Goal: Task Accomplishment & Management: Manage account settings

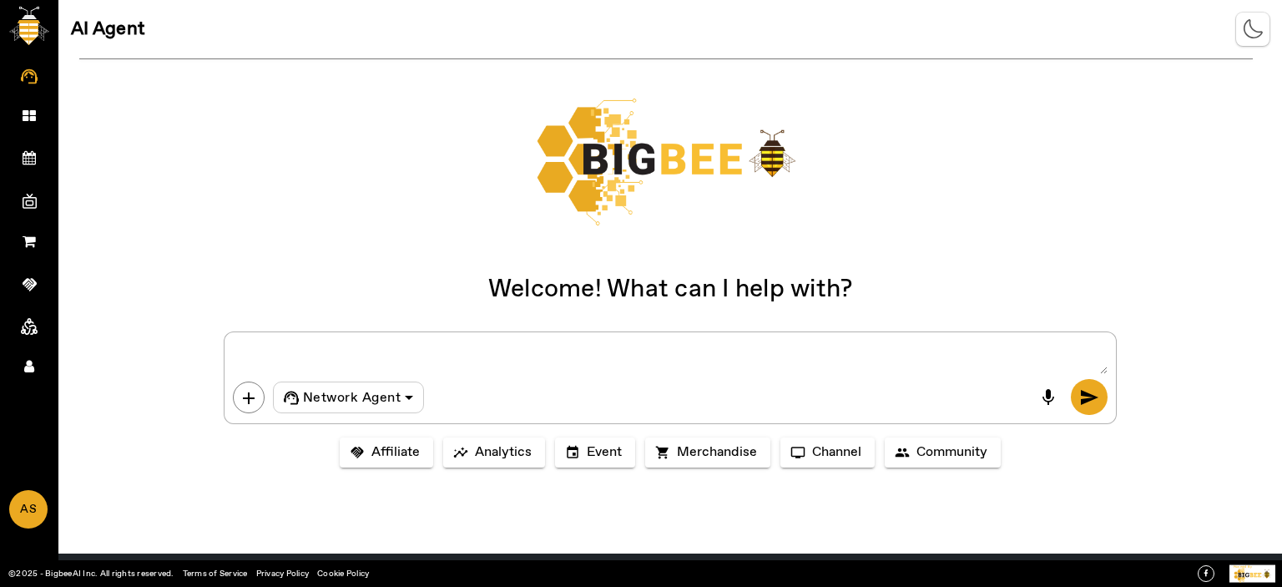
click at [25, 356] on link "Account" at bounding box center [29, 365] width 58 height 42
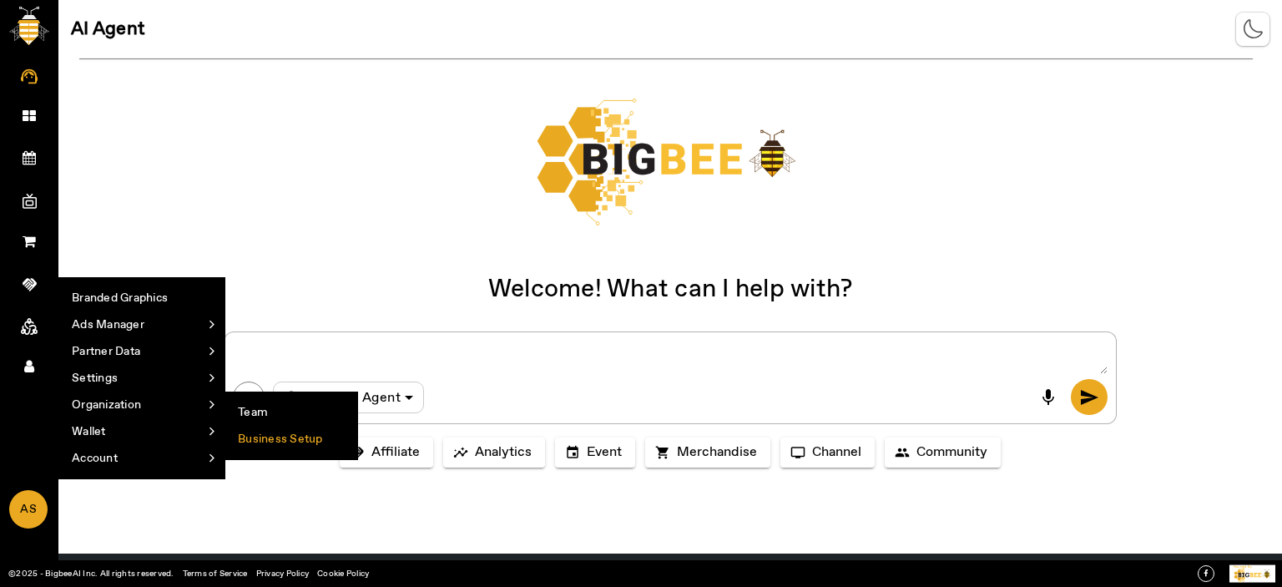
click at [267, 441] on li "Business Setup" at bounding box center [291, 439] width 132 height 27
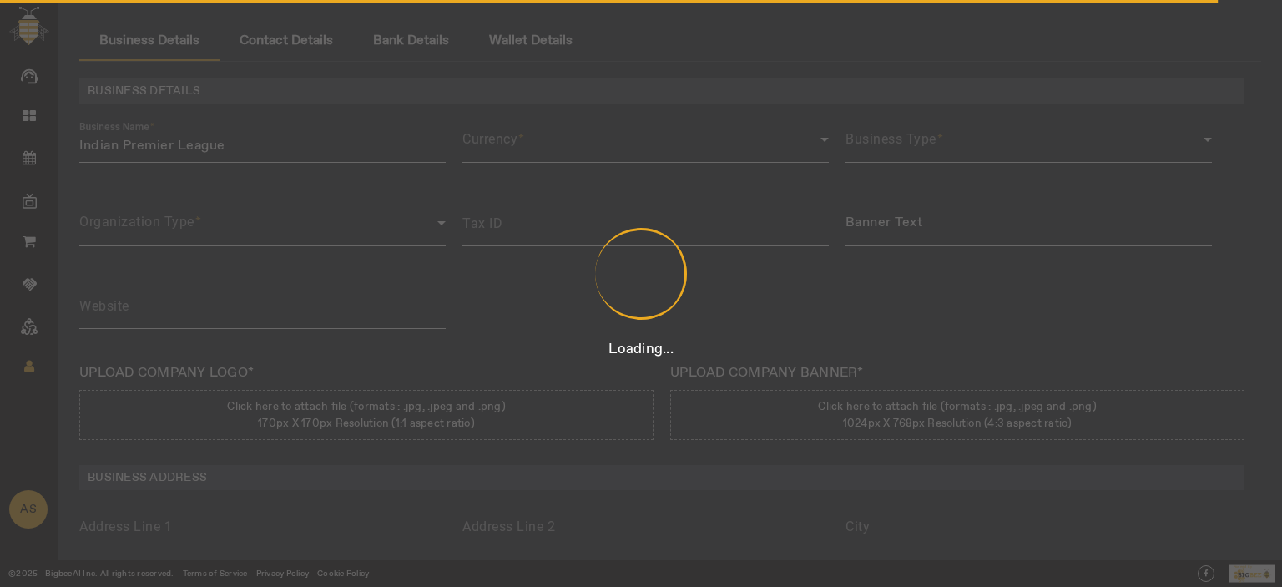
type input "3423435"
type input "Indian Premier League"
type input "[URL][DOMAIN_NAME]"
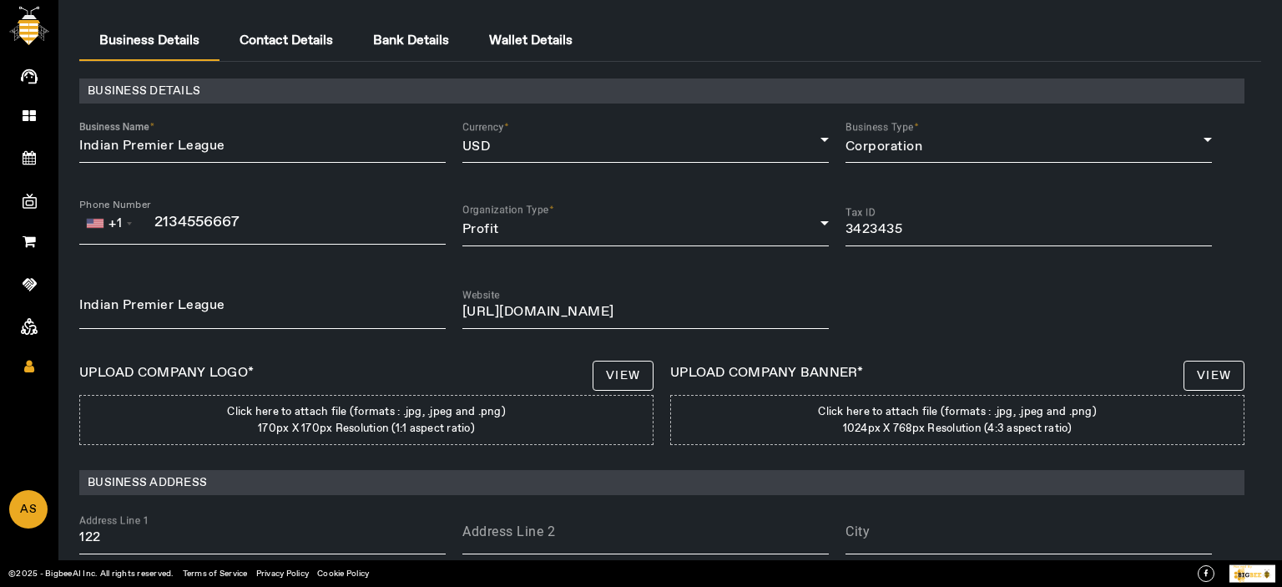
scroll to position [205, 0]
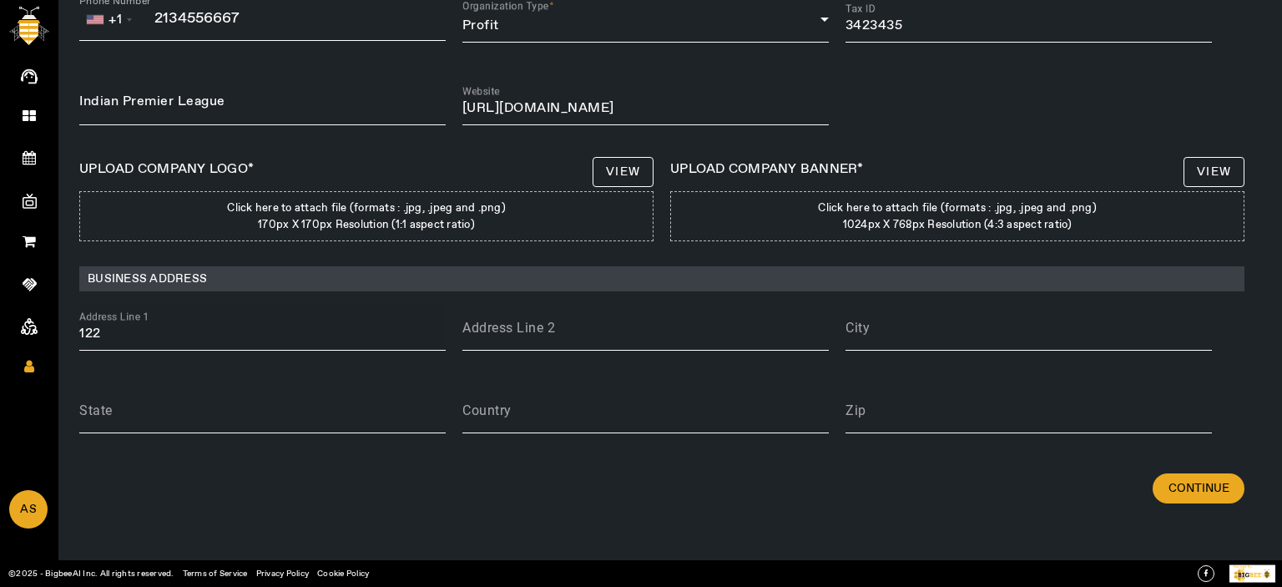
click at [210, 326] on input "122" at bounding box center [262, 334] width 366 height 20
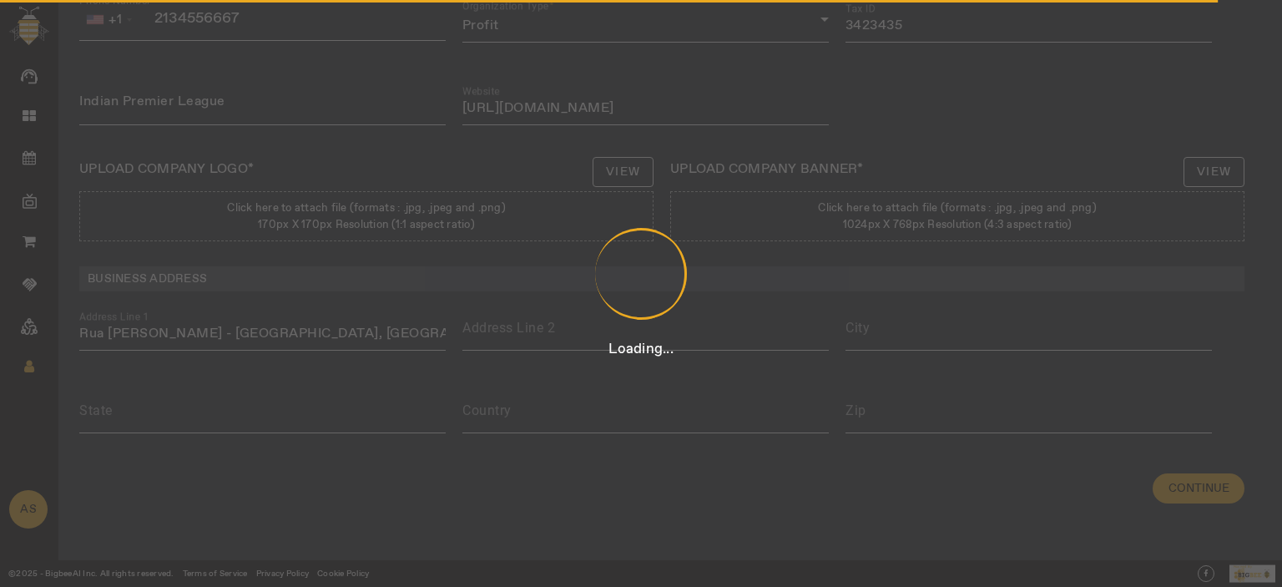
type input "Rua [PERSON_NAME] - [GEOGRAPHIC_DATA]"
type input "[GEOGRAPHIC_DATA]"
type input "12212-330"
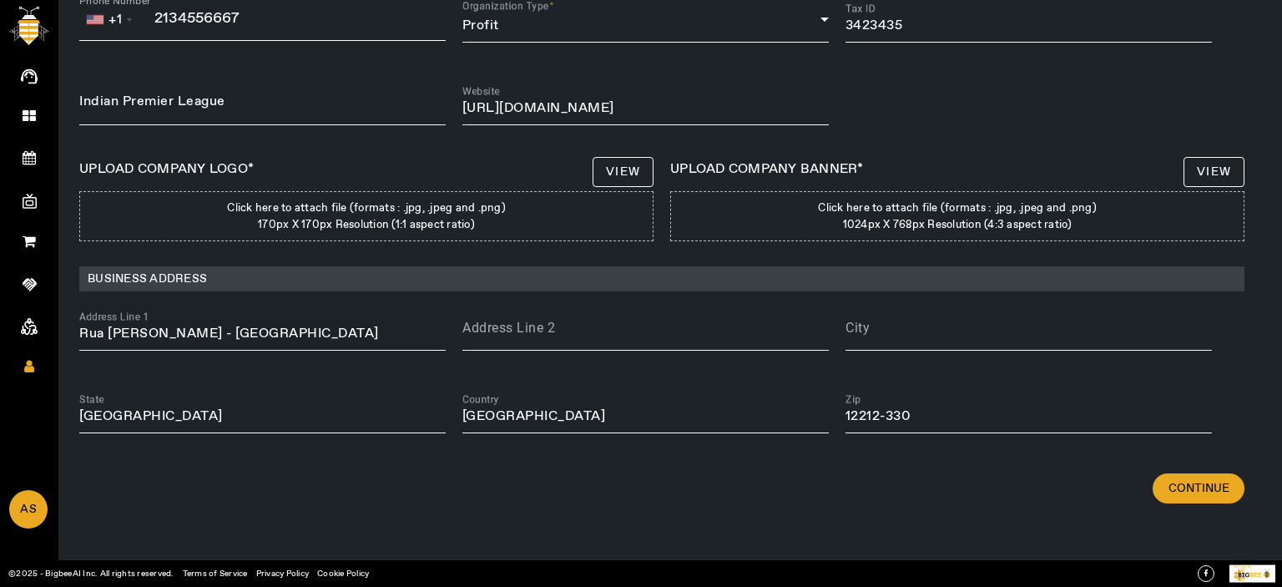
click at [316, 332] on input "Rua [PERSON_NAME] - [GEOGRAPHIC_DATA]" at bounding box center [262, 334] width 366 height 20
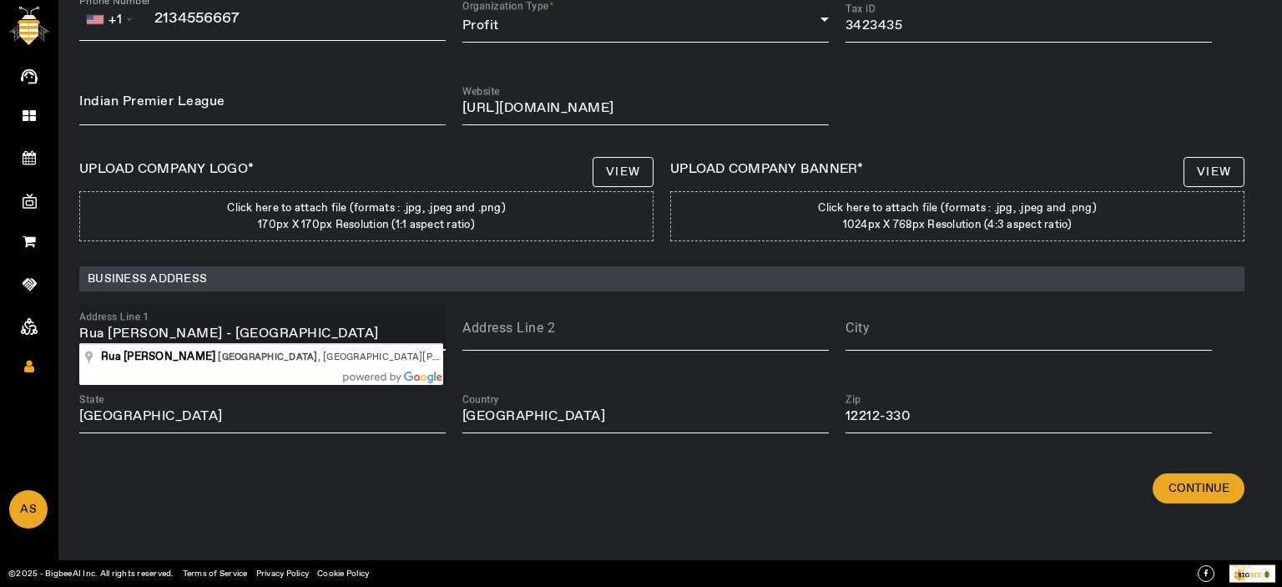
click at [316, 332] on input "Rua [PERSON_NAME] - [GEOGRAPHIC_DATA]" at bounding box center [262, 334] width 366 height 20
paste input "[GEOGRAPHIC_DATA], [GEOGRAPHIC_DATA][PERSON_NAME] [GEOGRAPHIC_DATA]."
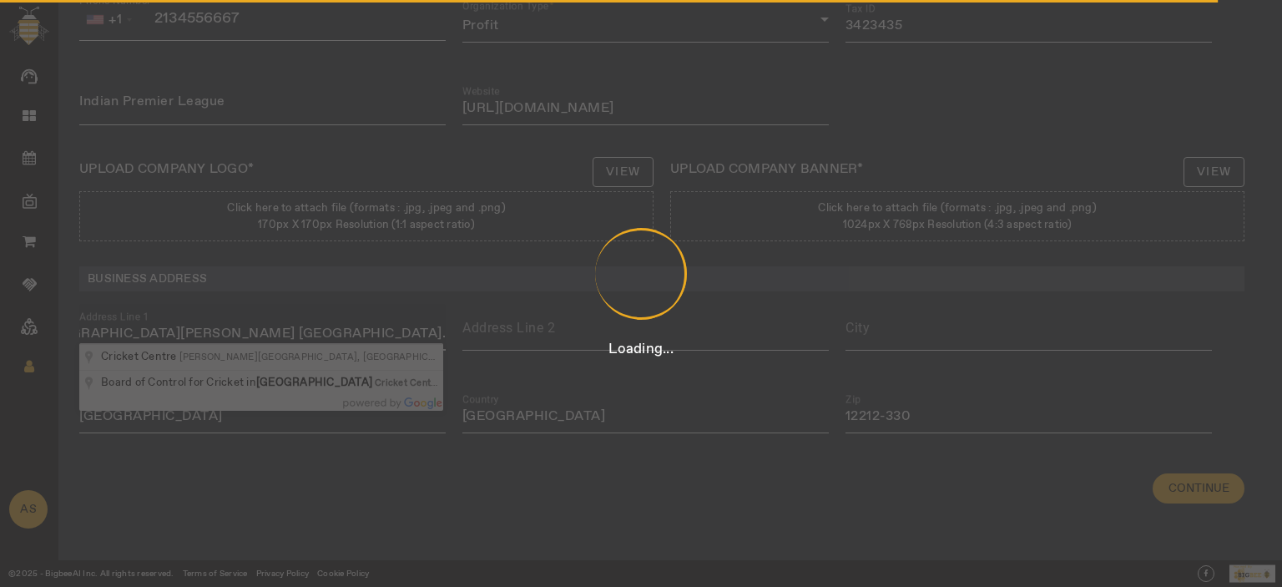
type input "4th Floor"
type input "Cricket Centre"
type input "[GEOGRAPHIC_DATA]"
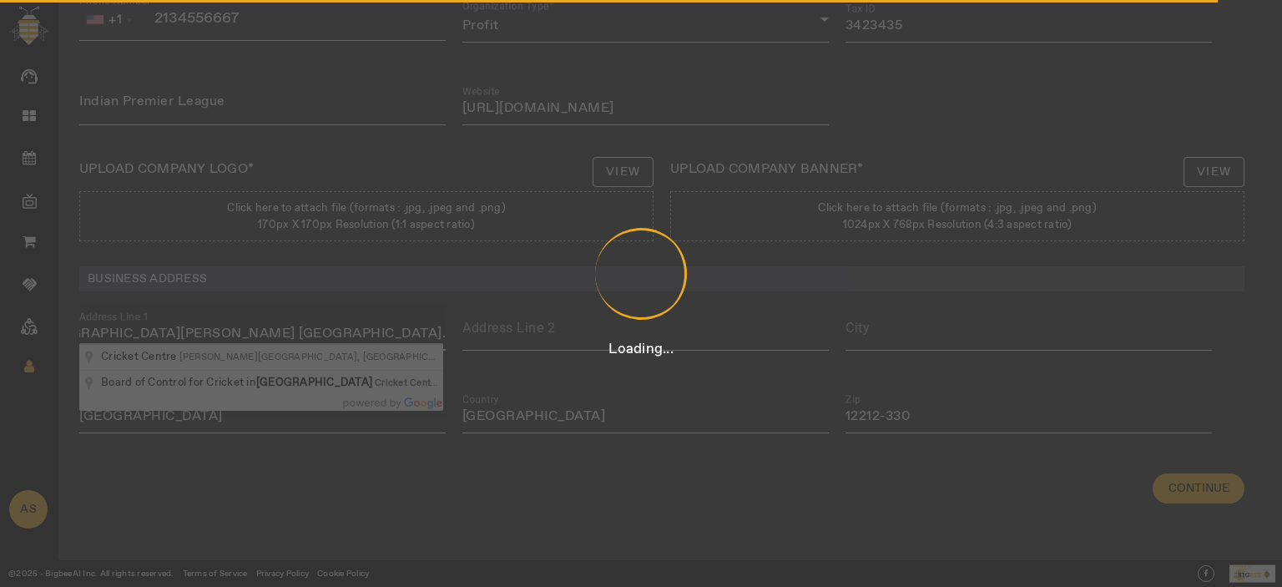
type input "400020"
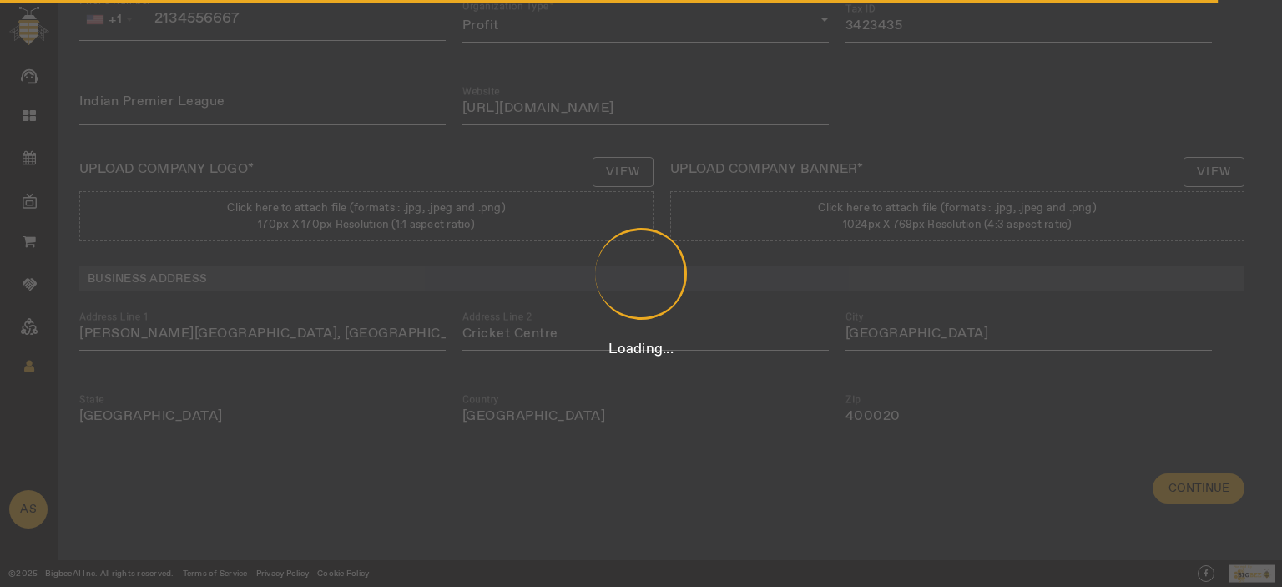
type input "[PERSON_NAME][GEOGRAPHIC_DATA]"
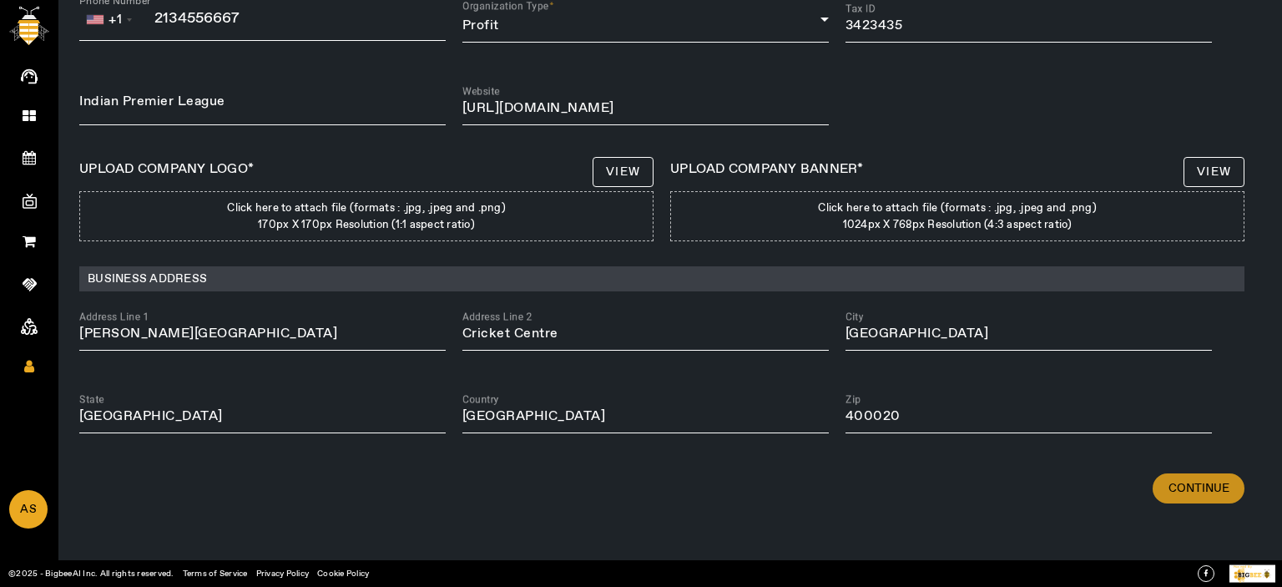
click at [1178, 476] on span at bounding box center [1198, 488] width 92 height 40
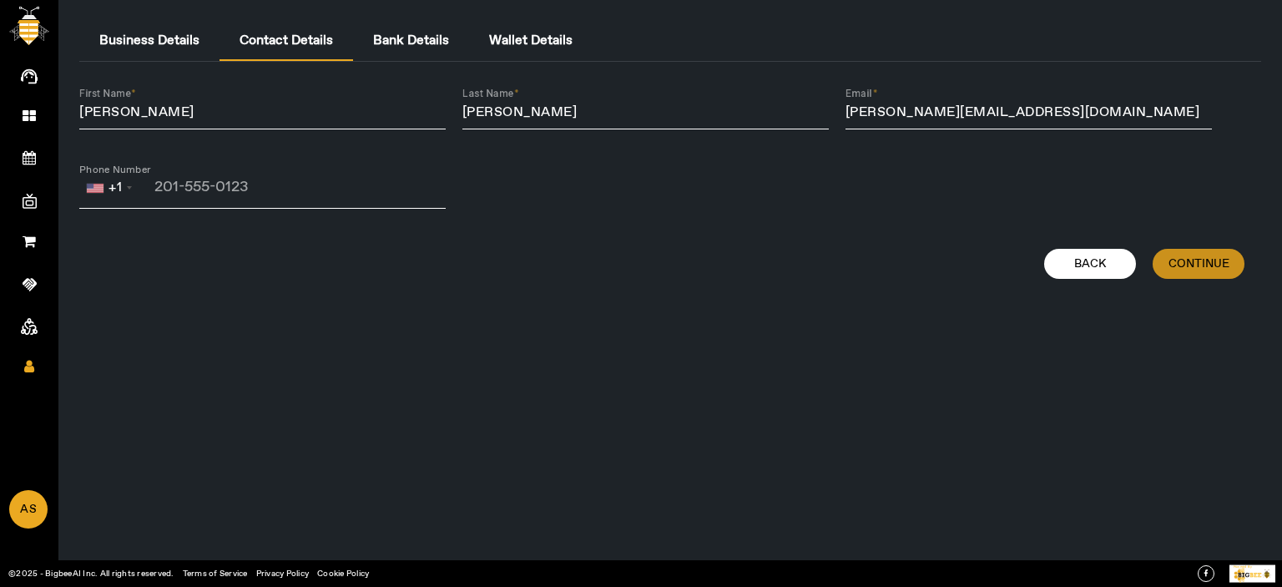
click at [1202, 270] on span "Continue" at bounding box center [1198, 263] width 61 height 17
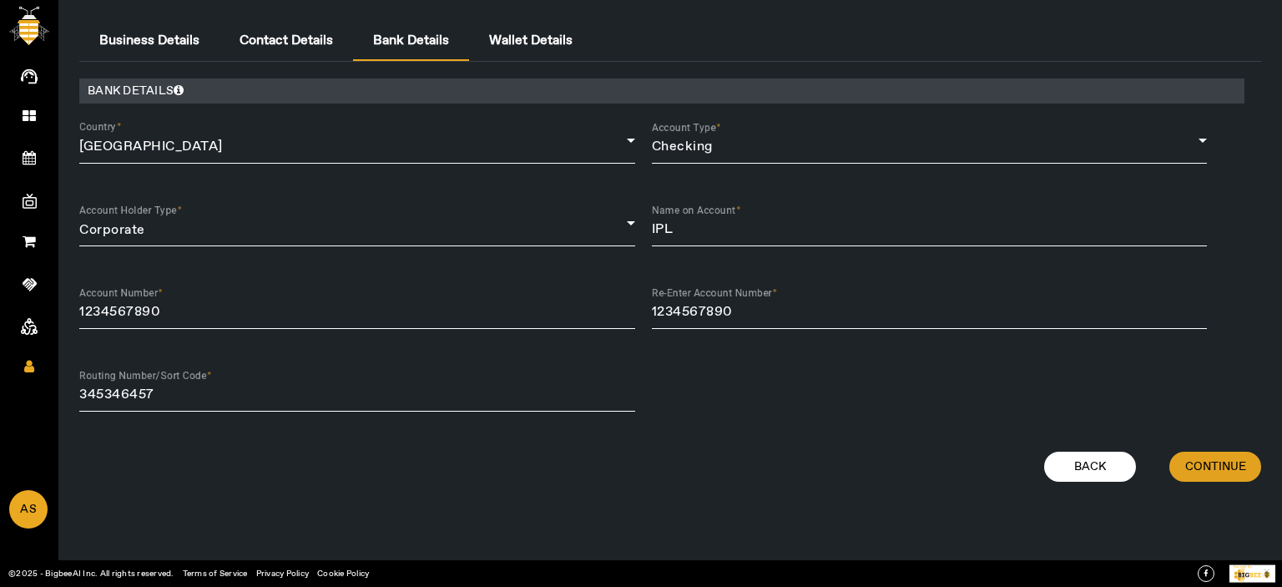
click at [1247, 459] on span at bounding box center [1215, 466] width 92 height 40
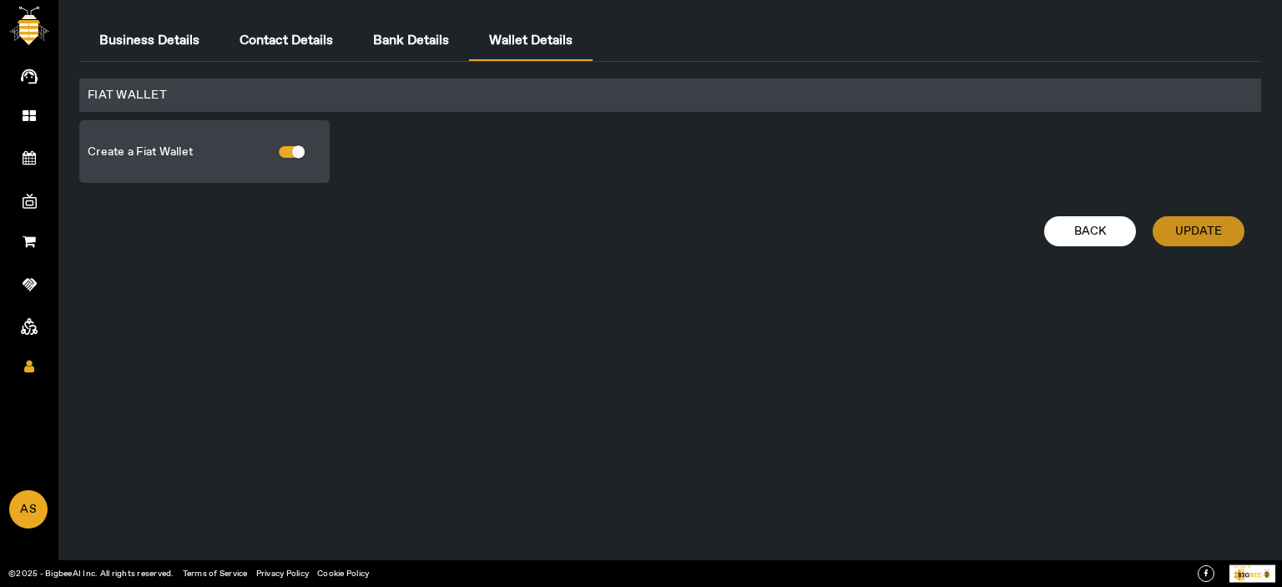
click at [1201, 235] on span "Update" at bounding box center [1198, 231] width 47 height 17
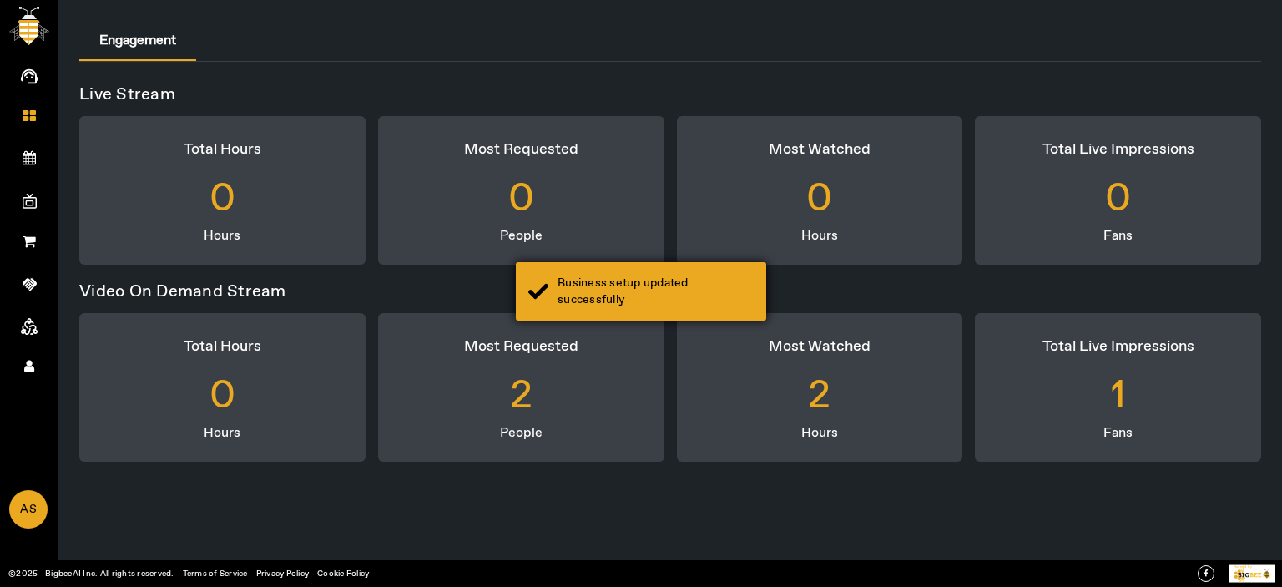
click at [631, 305] on div "Business setup updated successfully" at bounding box center [655, 291] width 196 height 33
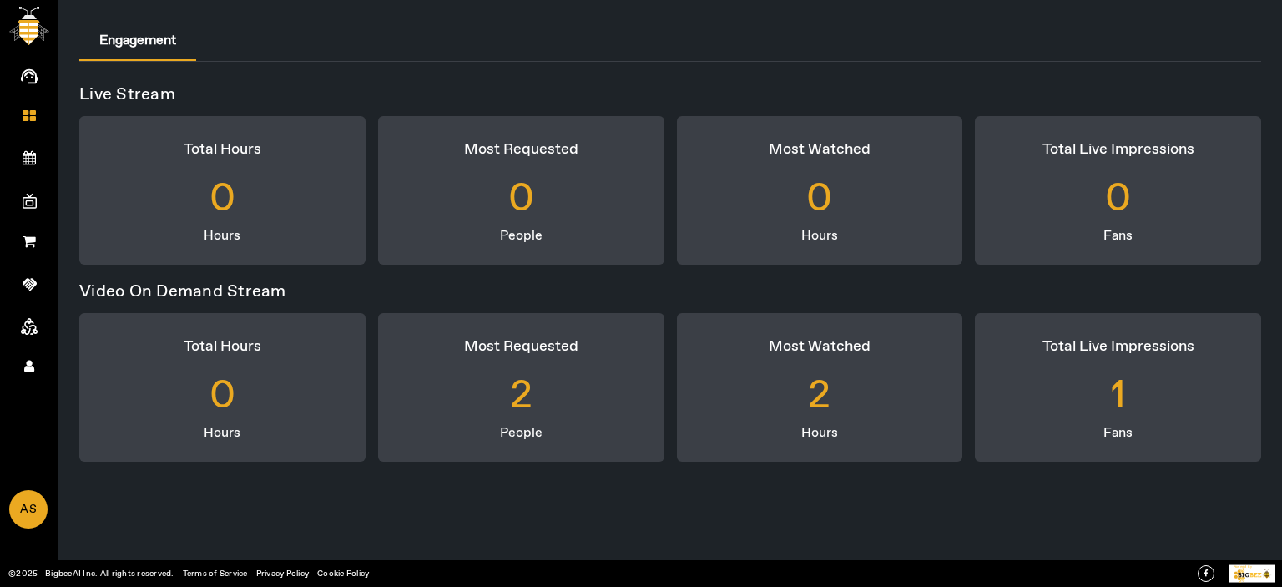
click at [40, 83] on span "AI Agent" at bounding box center [29, 93] width 97 height 25
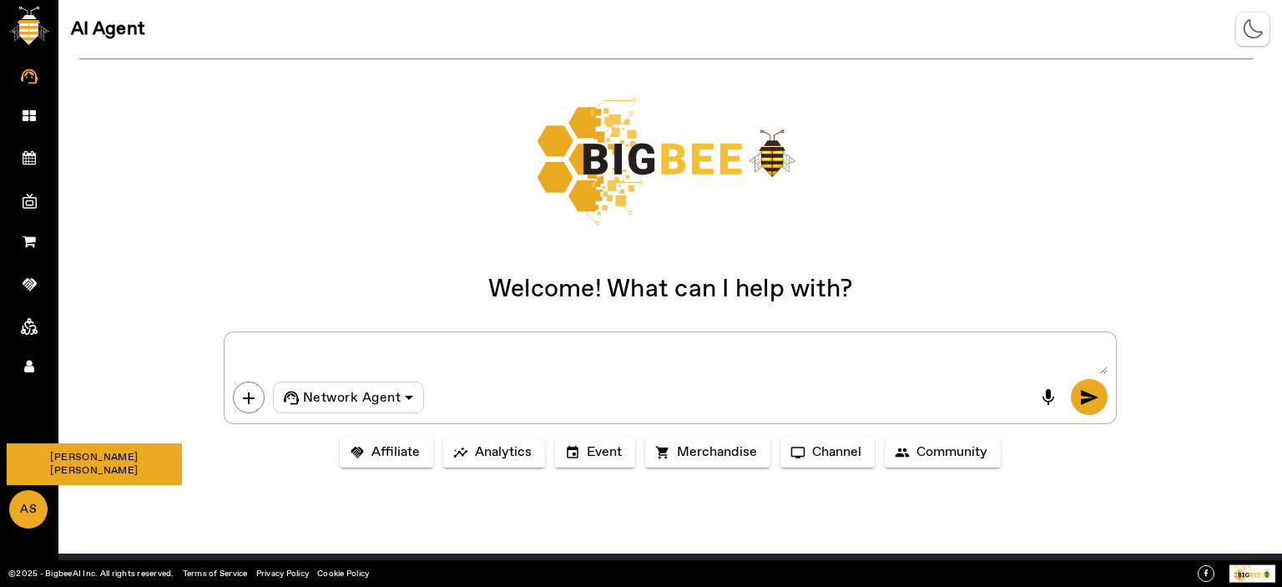
click at [14, 509] on span "AS" at bounding box center [28, 509] width 35 height 36
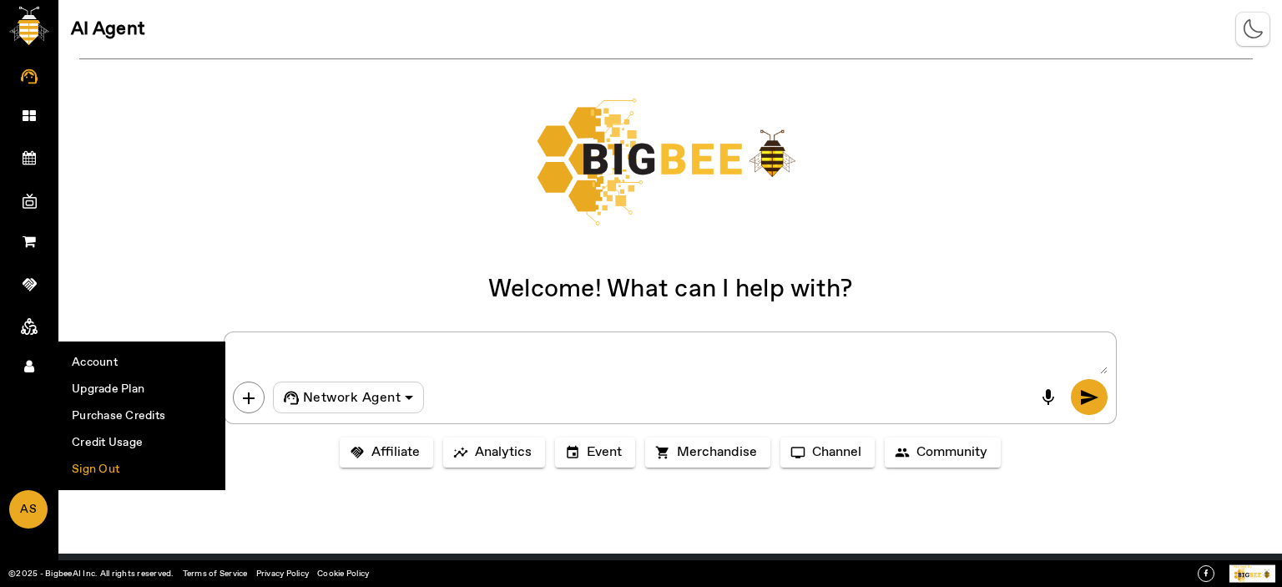
click at [83, 464] on li "Sign Out" at bounding box center [141, 469] width 165 height 27
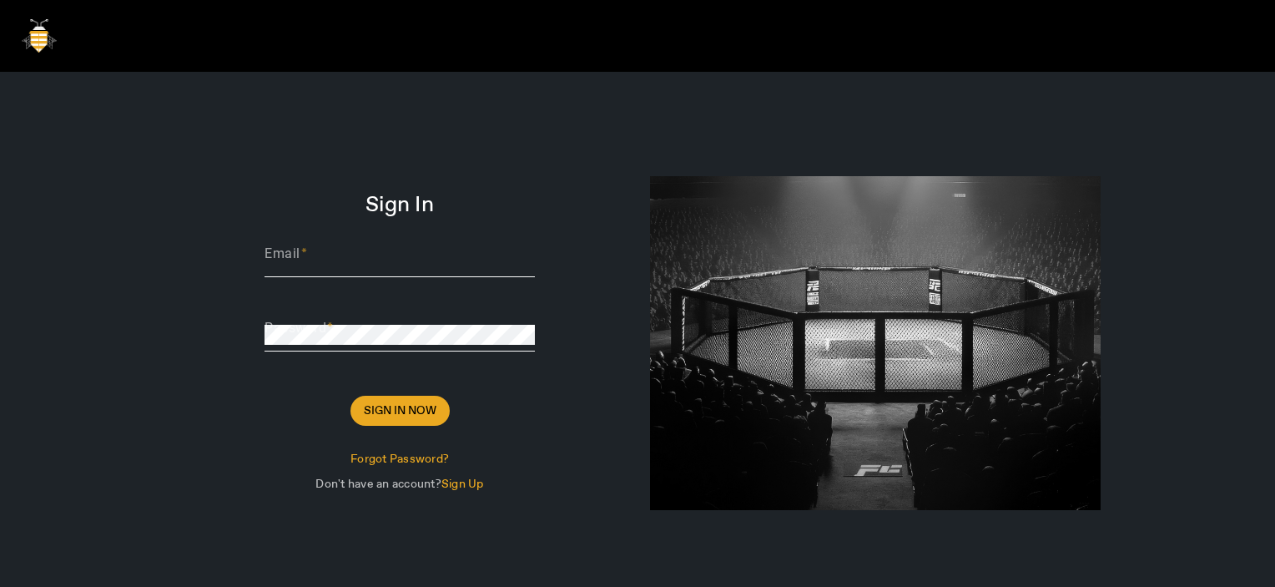
type input "[PERSON_NAME][EMAIL_ADDRESS][DOMAIN_NAME]"
click at [370, 420] on span at bounding box center [399, 411] width 99 height 40
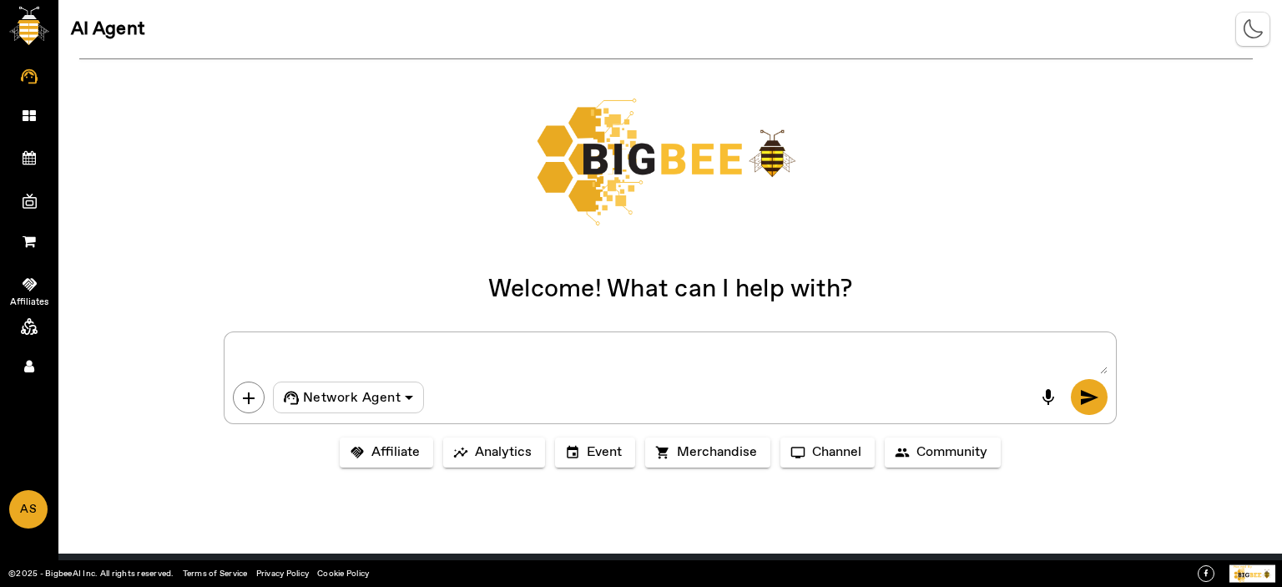
click at [23, 276] on icon at bounding box center [30, 284] width 14 height 17
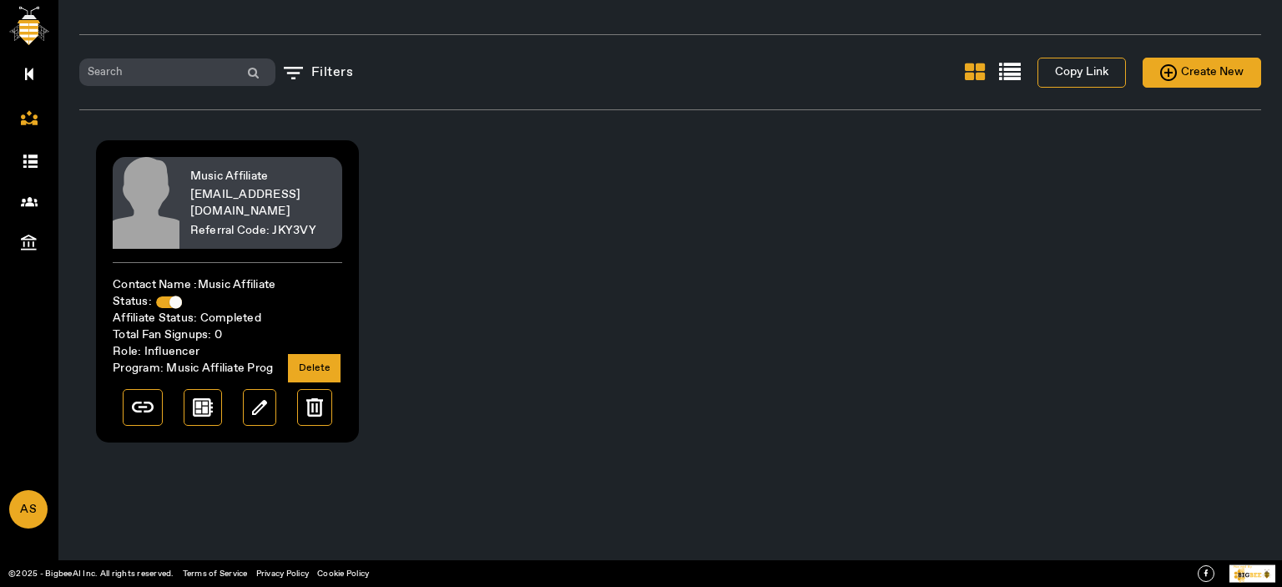
click at [299, 405] on div at bounding box center [314, 407] width 35 height 37
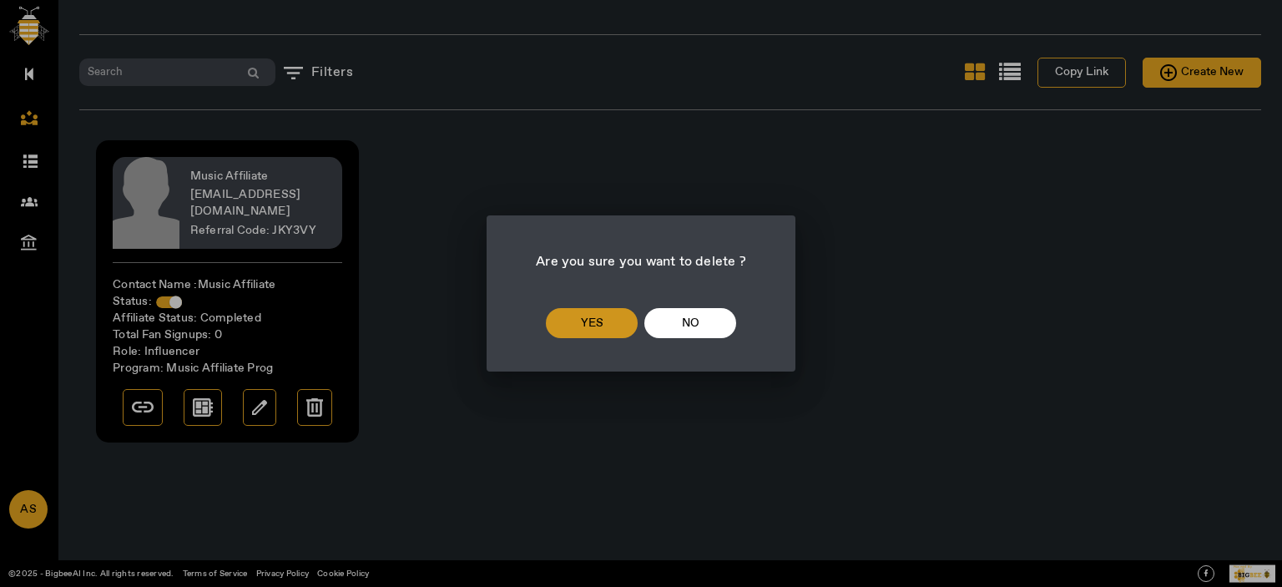
click at [606, 320] on span at bounding box center [592, 323] width 92 height 40
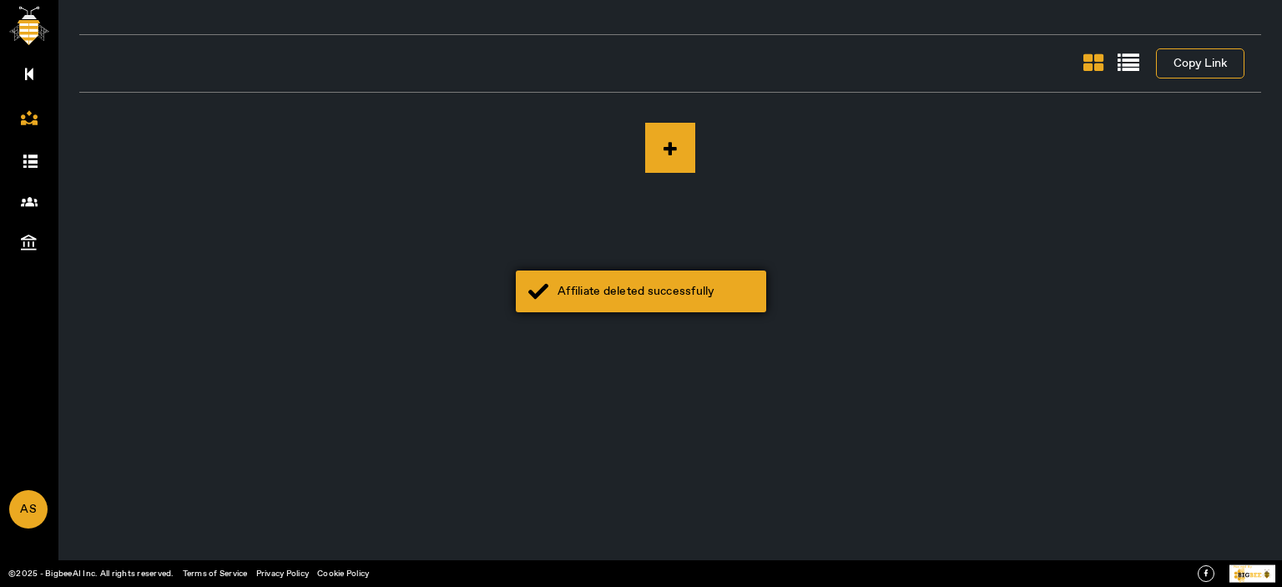
click at [616, 291] on div "Affiliate deleted successfully" at bounding box center [655, 291] width 196 height 17
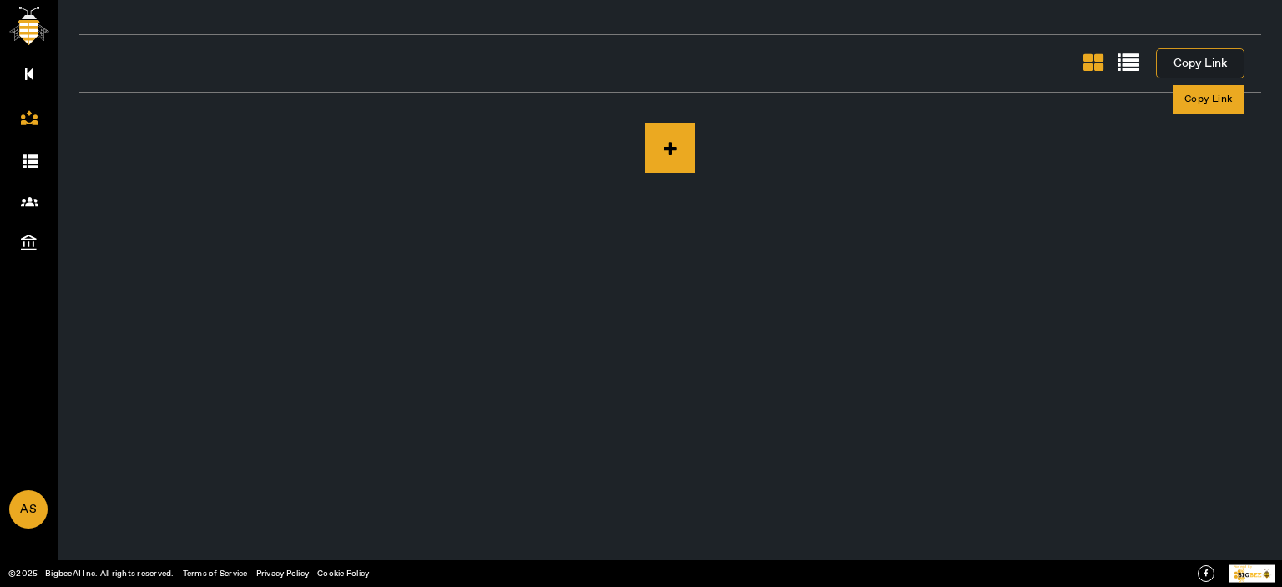
click at [1214, 59] on span "Copy Link" at bounding box center [1199, 63] width 53 height 21
click at [33, 159] on icon at bounding box center [29, 159] width 17 height 17
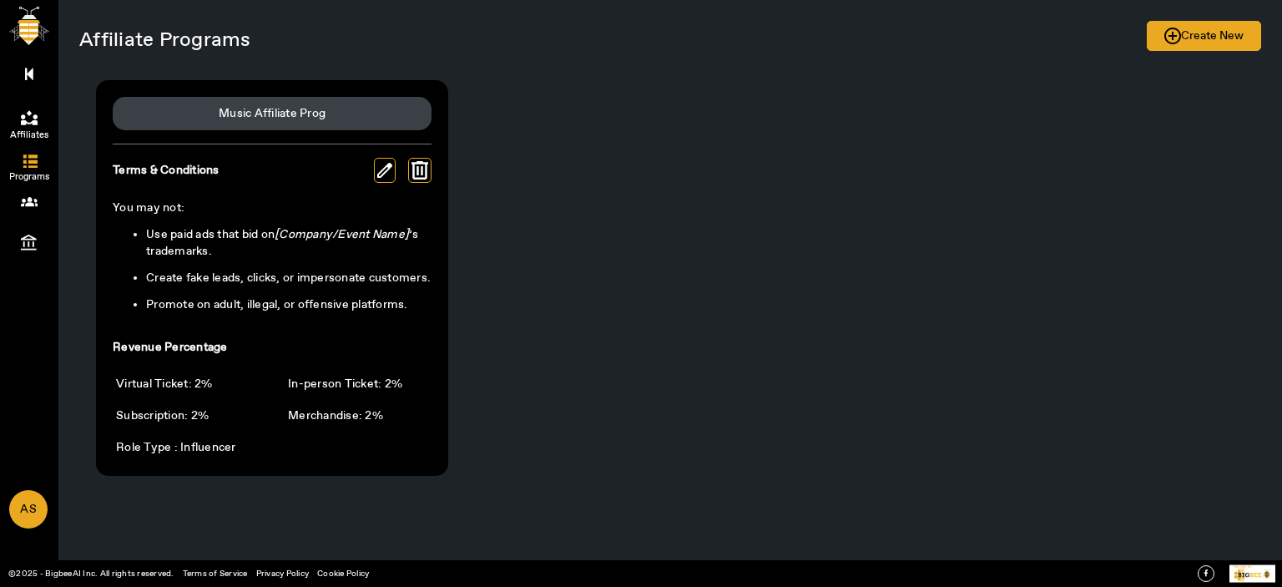
click at [23, 118] on icon at bounding box center [29, 117] width 17 height 14
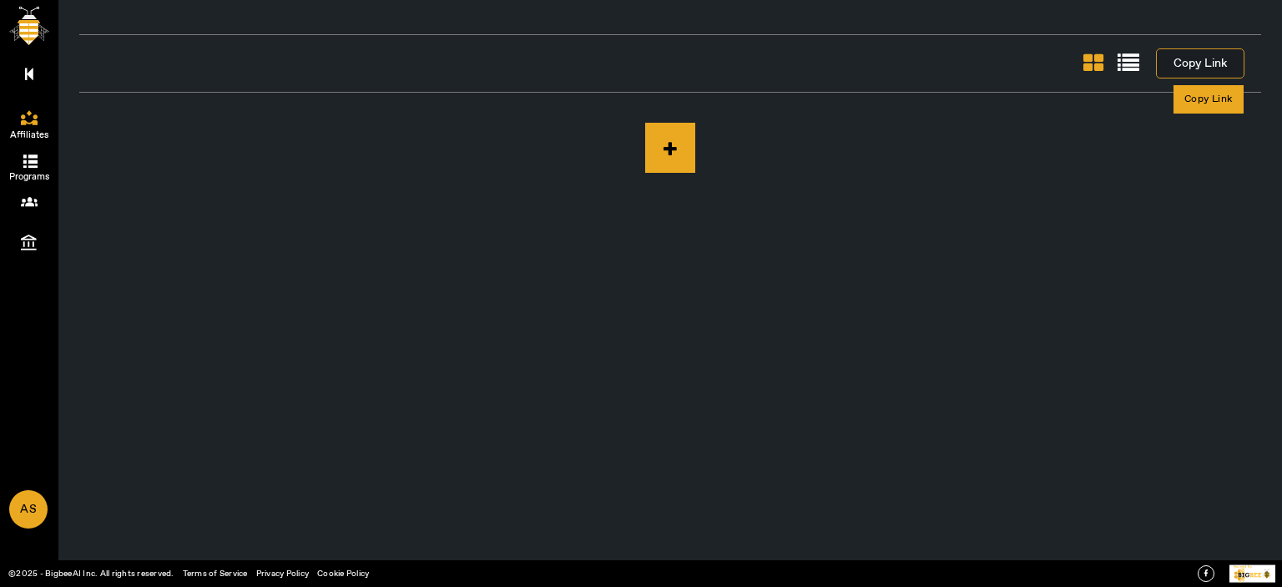
click at [1212, 66] on span "Copy Link" at bounding box center [1199, 63] width 53 height 21
